Goal: Transaction & Acquisition: Purchase product/service

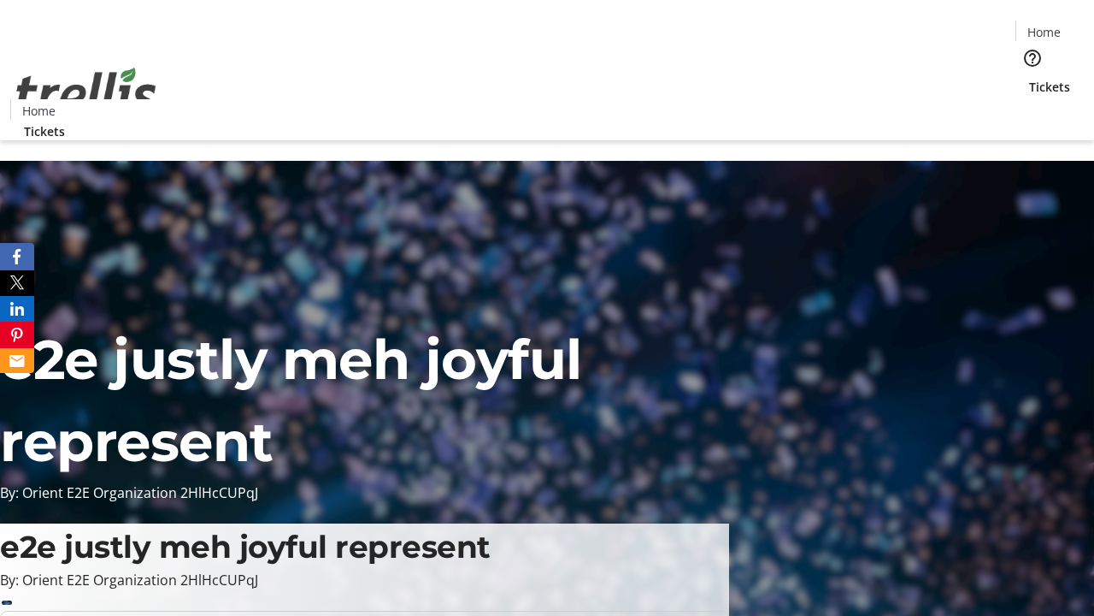
click at [1029, 78] on span "Tickets" at bounding box center [1049, 87] width 41 height 18
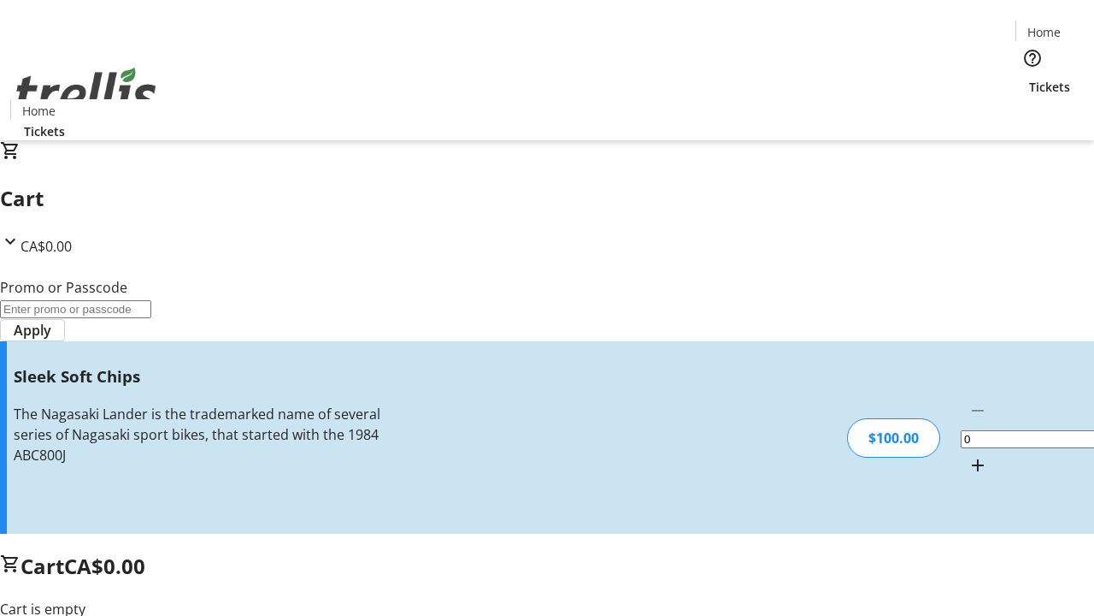
click at [968, 455] on mat-icon "Increment by one" at bounding box center [978, 465] width 21 height 21
type input "1"
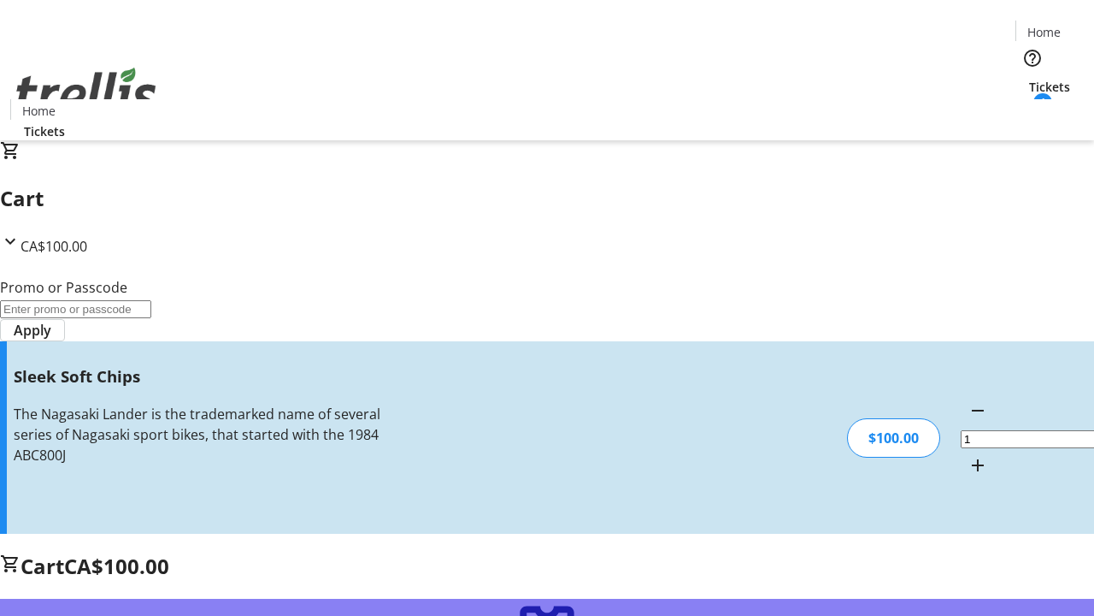
type input "FREE"
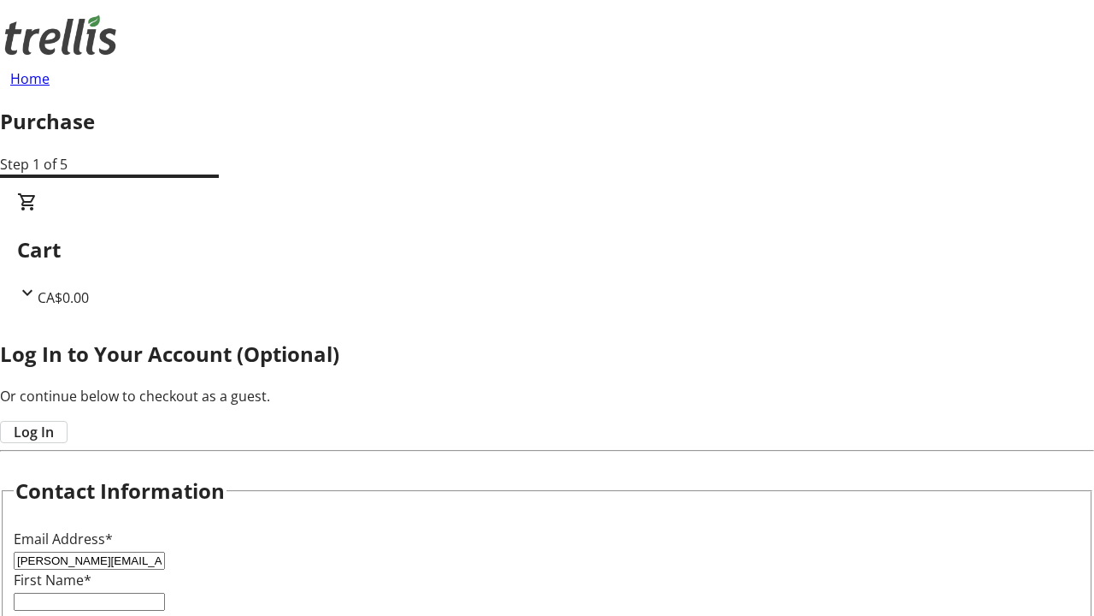
type input "[PERSON_NAME][EMAIL_ADDRESS][DOMAIN_NAME]"
type input "[PERSON_NAME]"
